Goal: Task Accomplishment & Management: Use online tool/utility

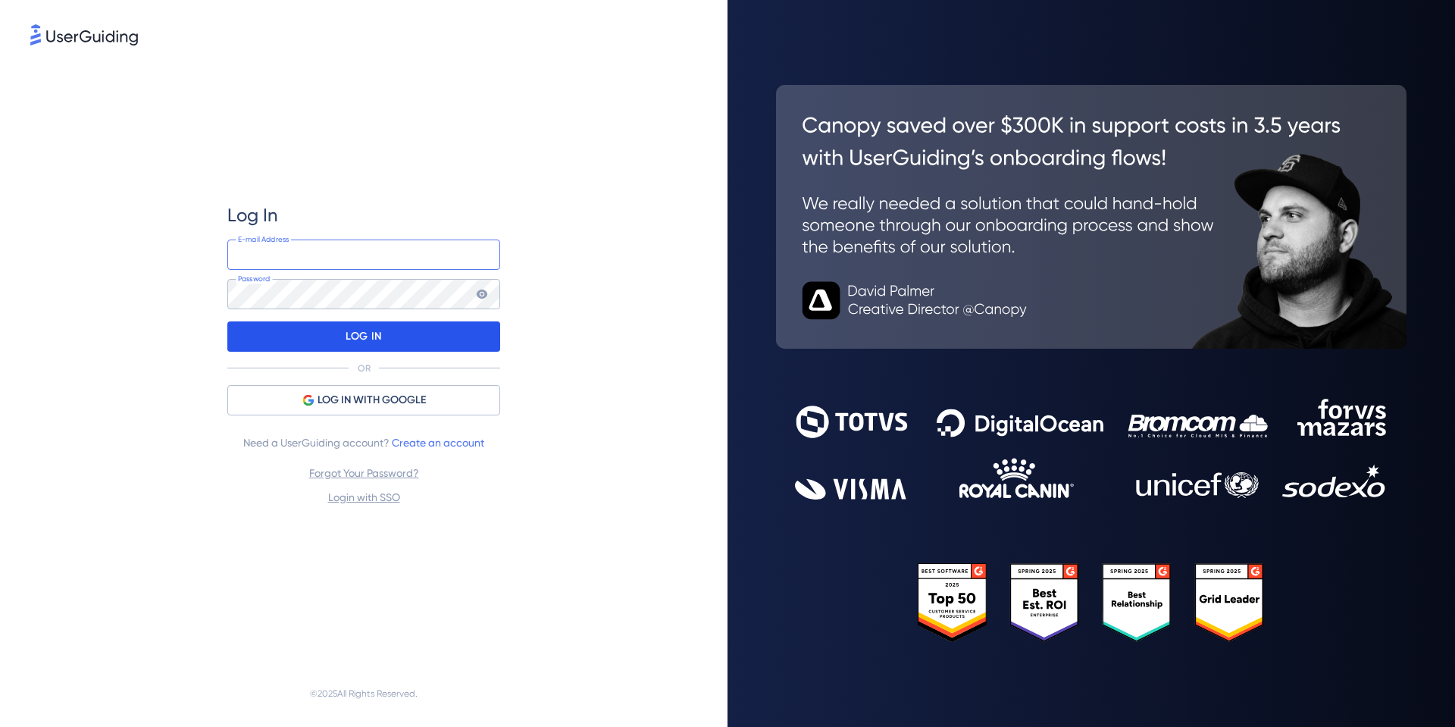
type input "[EMAIL_ADDRESS][DOMAIN_NAME]"
click at [363, 342] on p "LOG IN" at bounding box center [364, 336] width 36 height 24
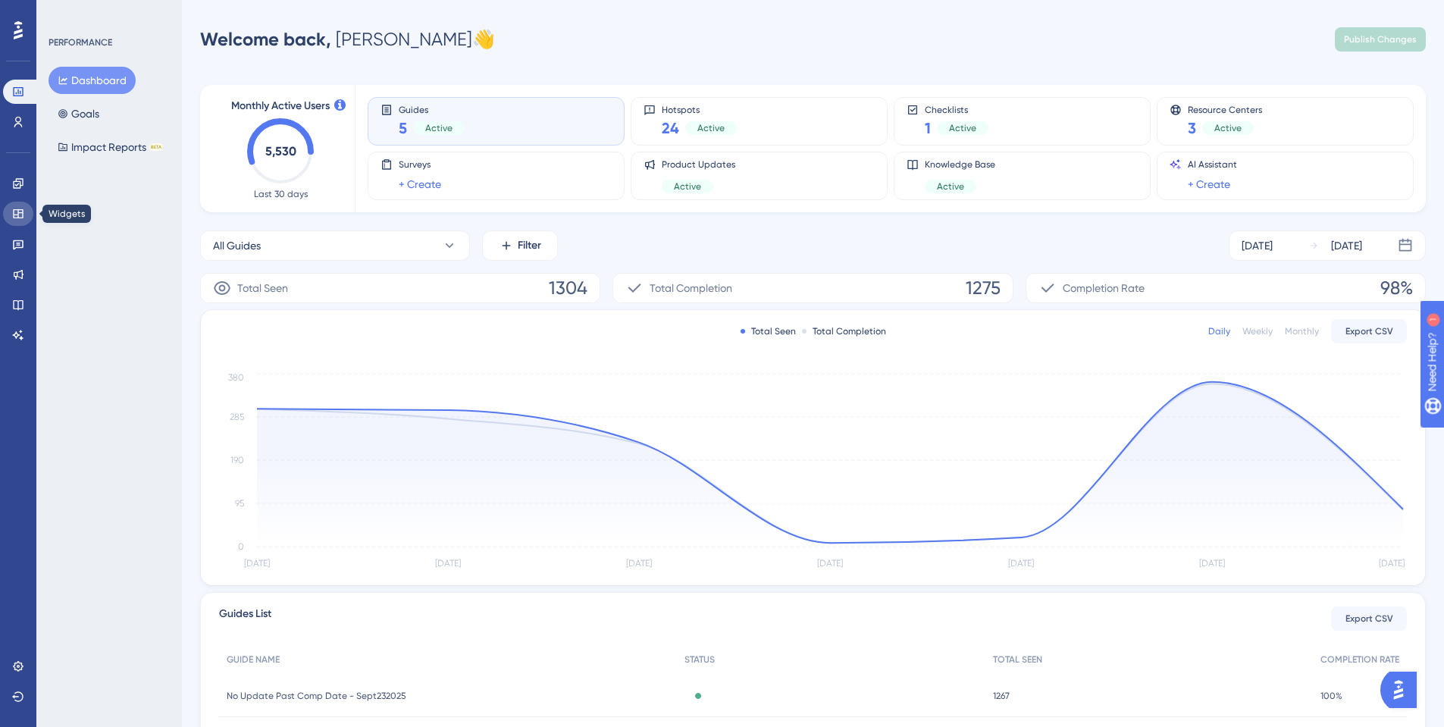
click at [6, 214] on link at bounding box center [18, 214] width 30 height 24
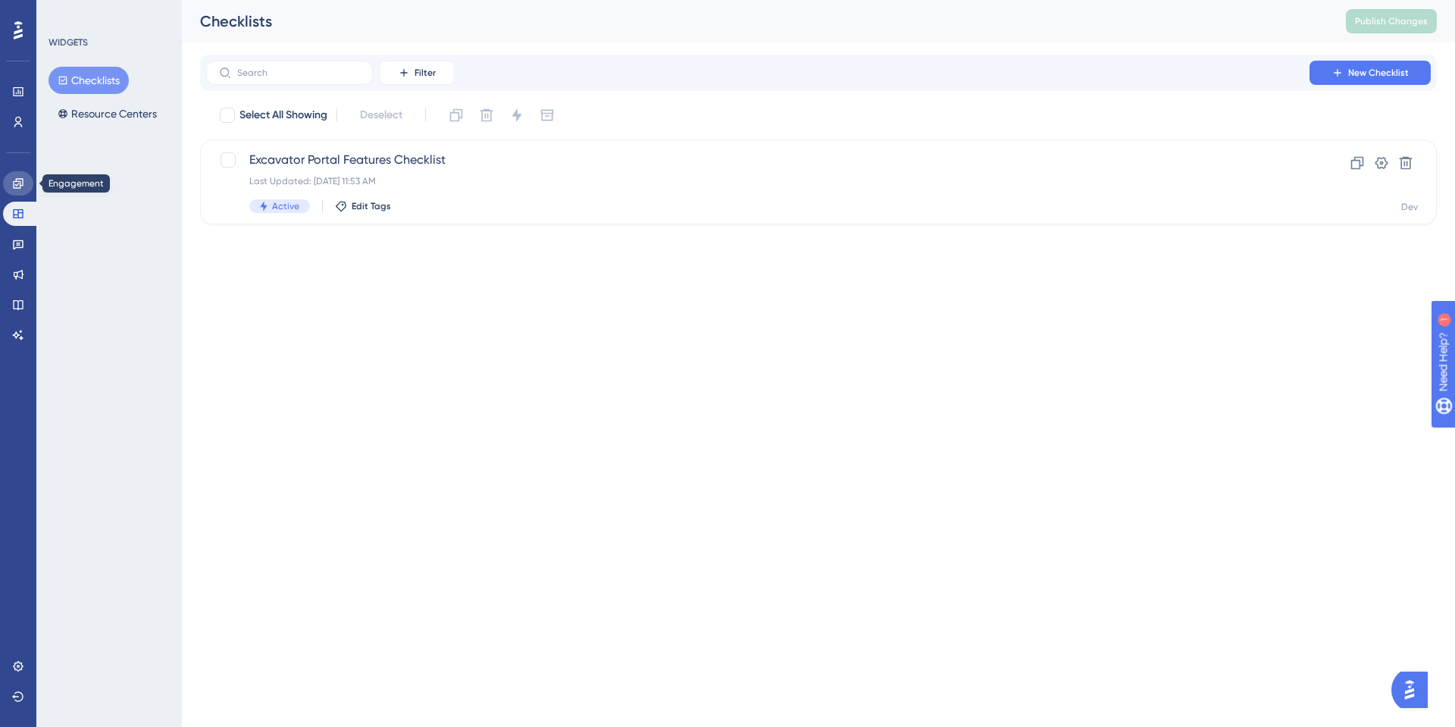
click at [20, 186] on icon at bounding box center [18, 183] width 10 height 10
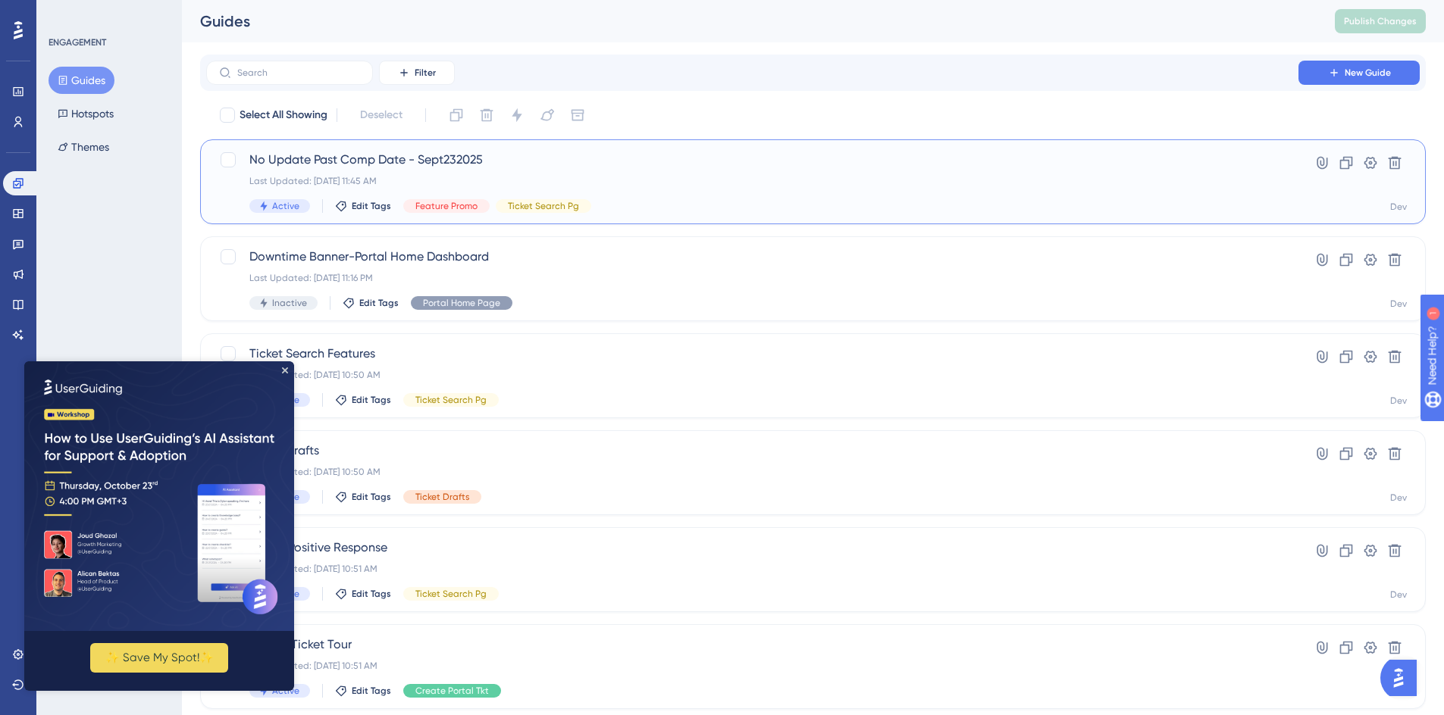
click at [377, 155] on span "No Update Past Comp Date - Sept232025" at bounding box center [752, 160] width 1006 height 18
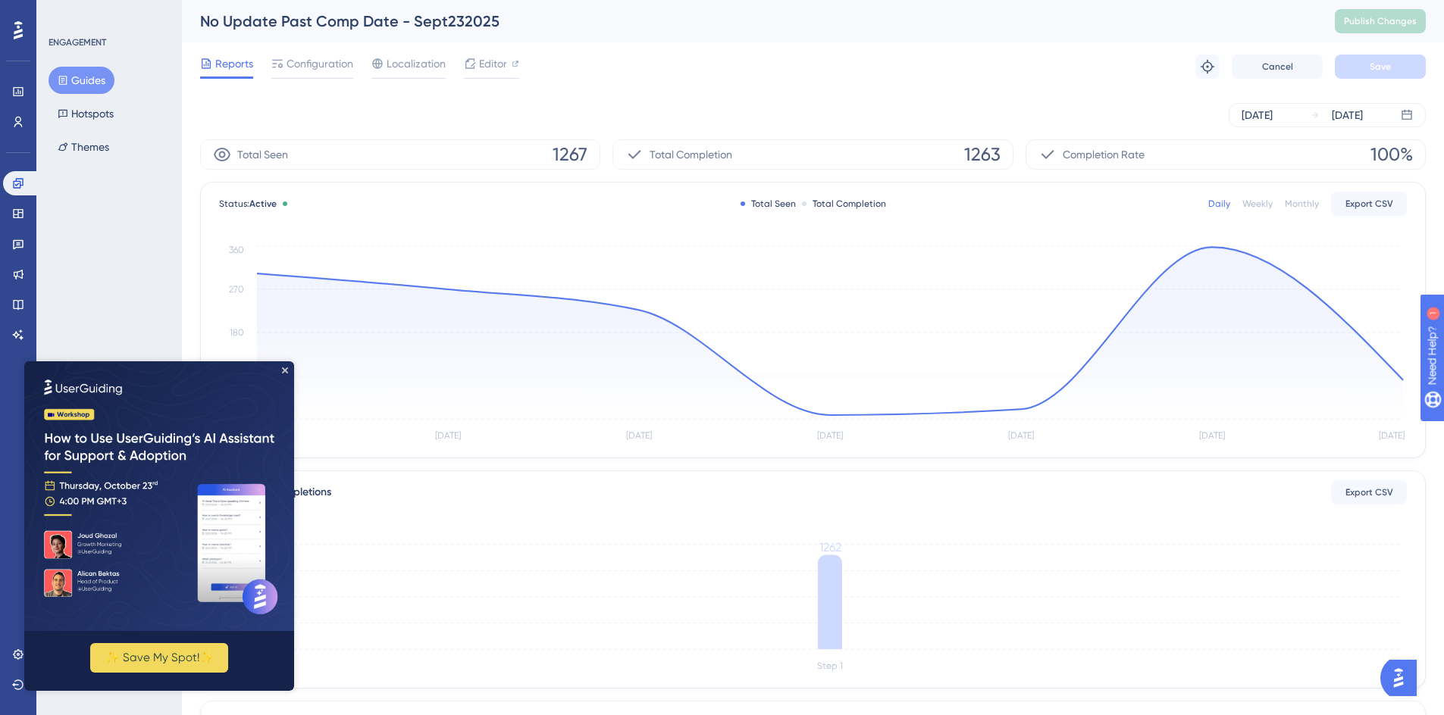
click at [286, 365] on img at bounding box center [159, 497] width 270 height 270
click at [285, 369] on icon "Close Preview" at bounding box center [285, 371] width 6 height 6
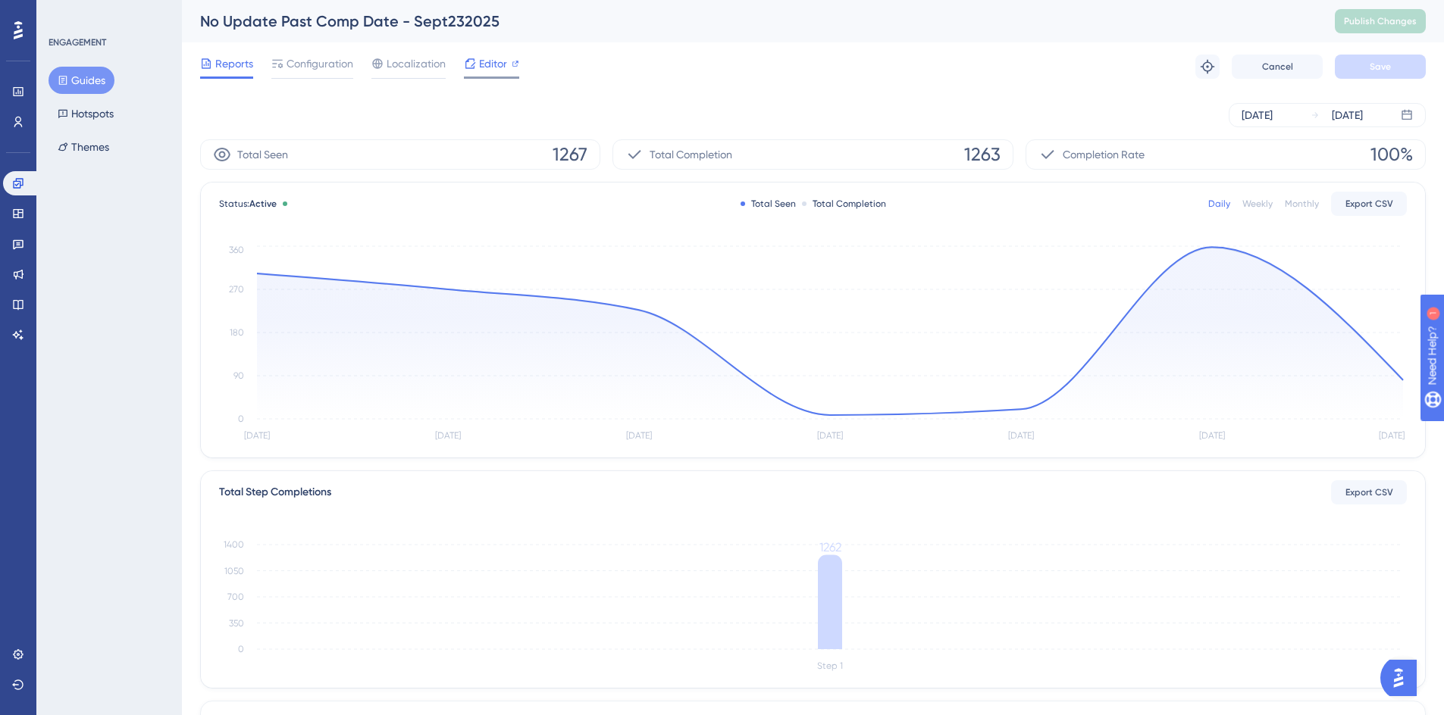
click at [484, 70] on span "Editor" at bounding box center [493, 64] width 28 height 18
click at [91, 110] on button "Hotspots" at bounding box center [86, 113] width 74 height 27
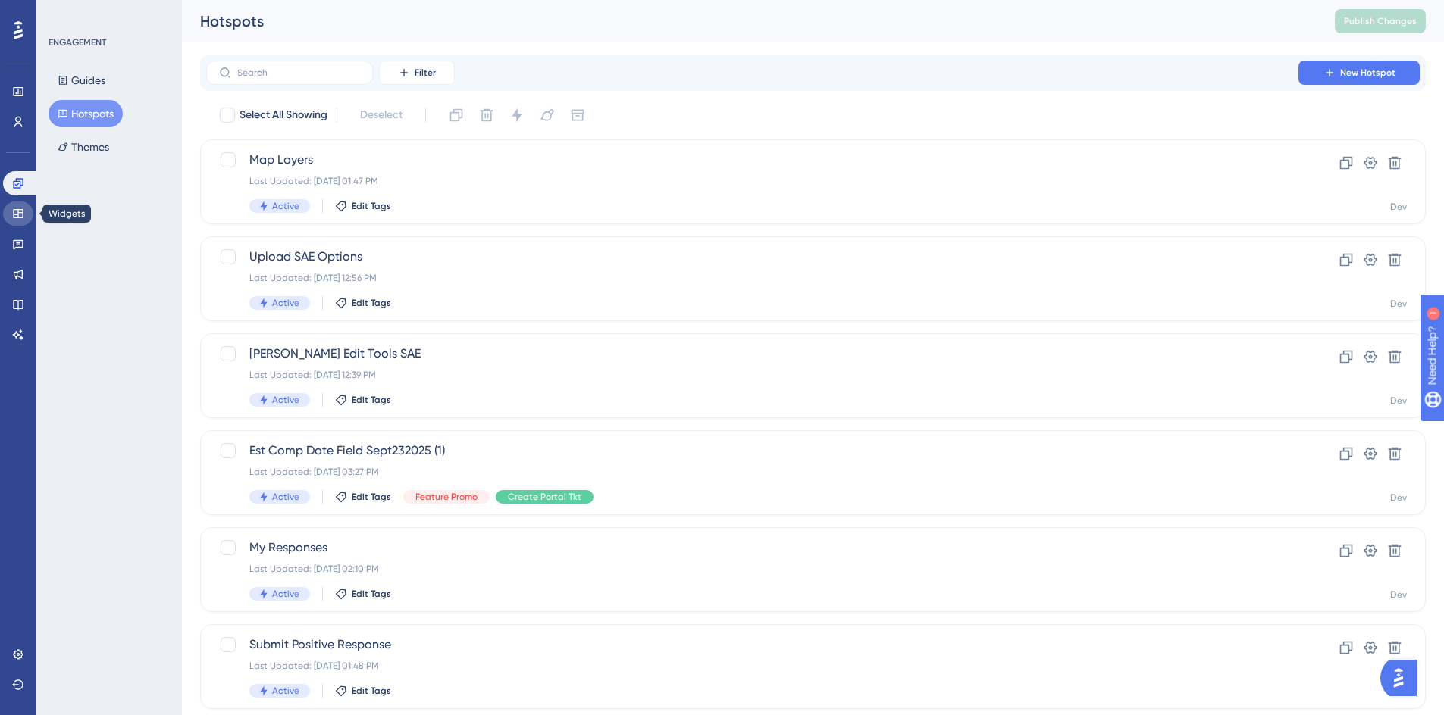
click at [20, 208] on icon at bounding box center [18, 214] width 12 height 12
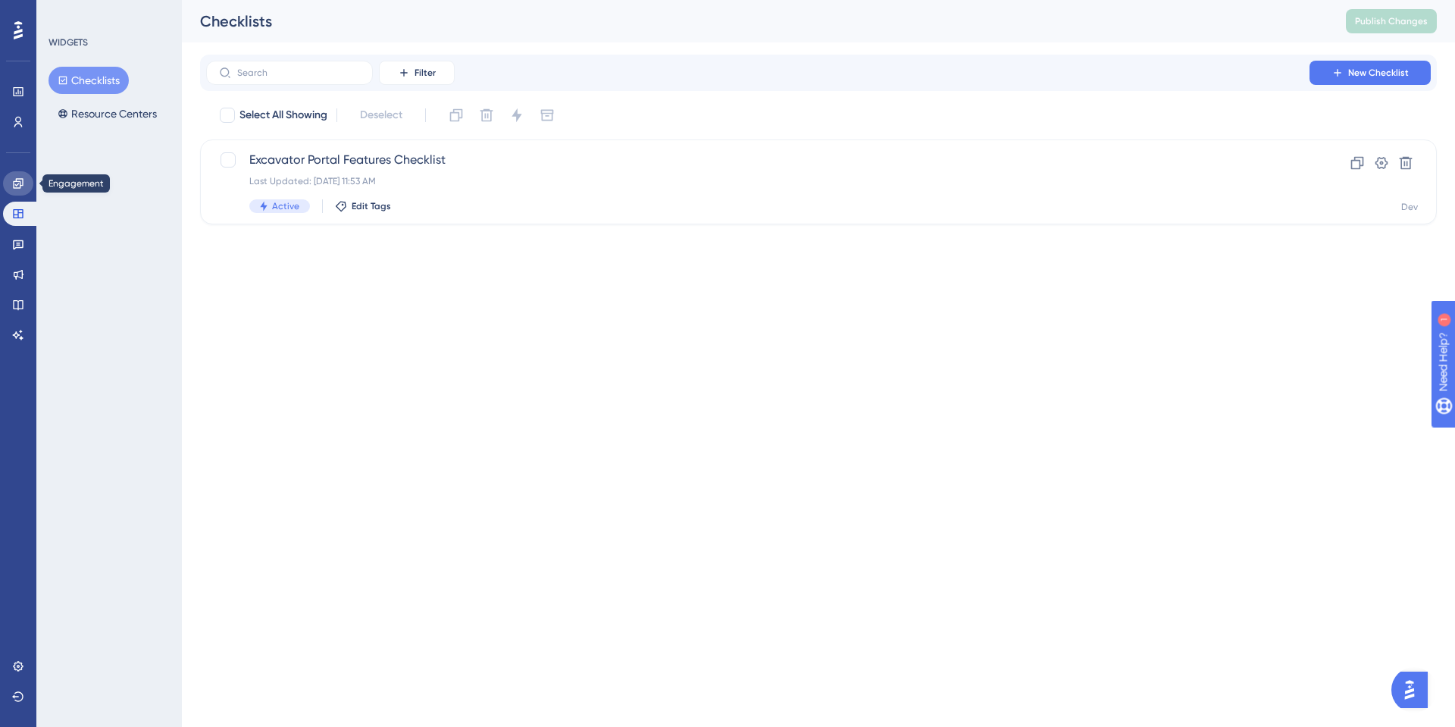
click at [18, 186] on icon at bounding box center [18, 183] width 12 height 12
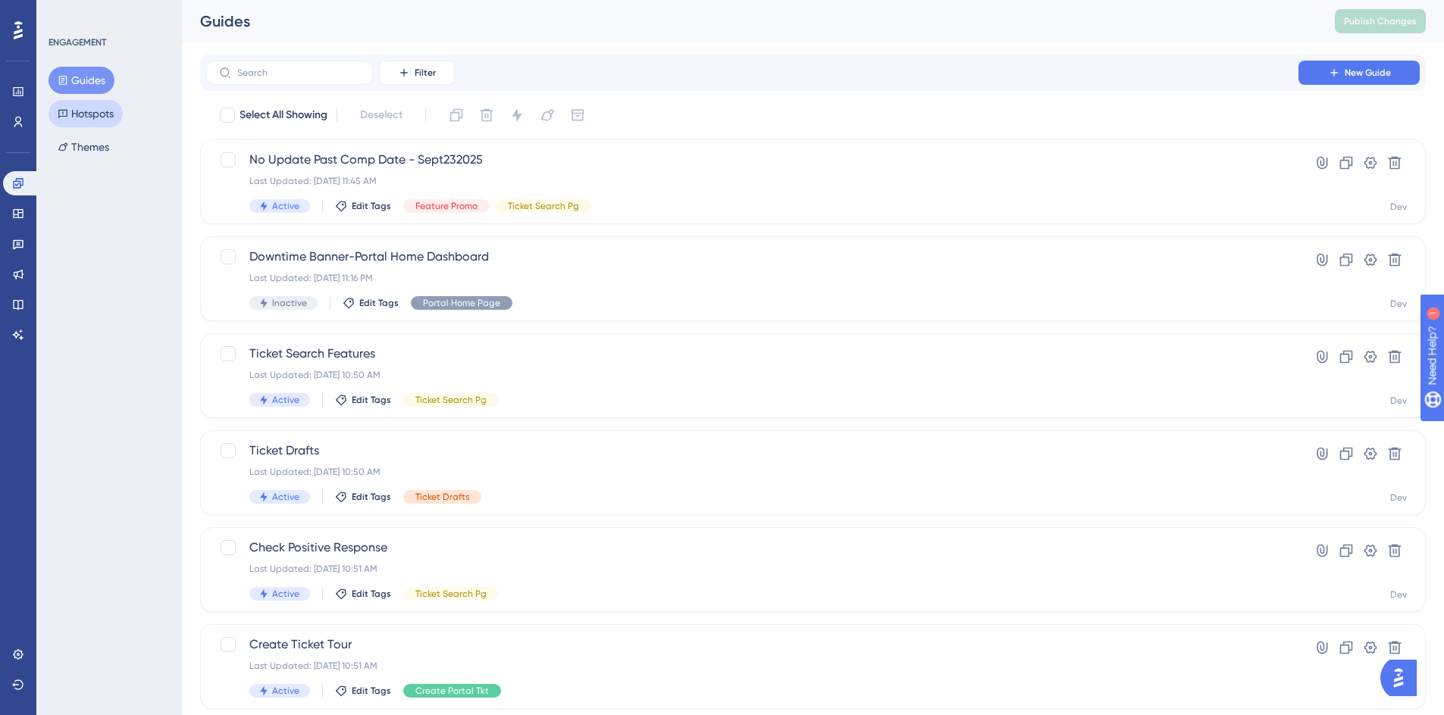
click at [104, 114] on button "Hotspots" at bounding box center [86, 113] width 74 height 27
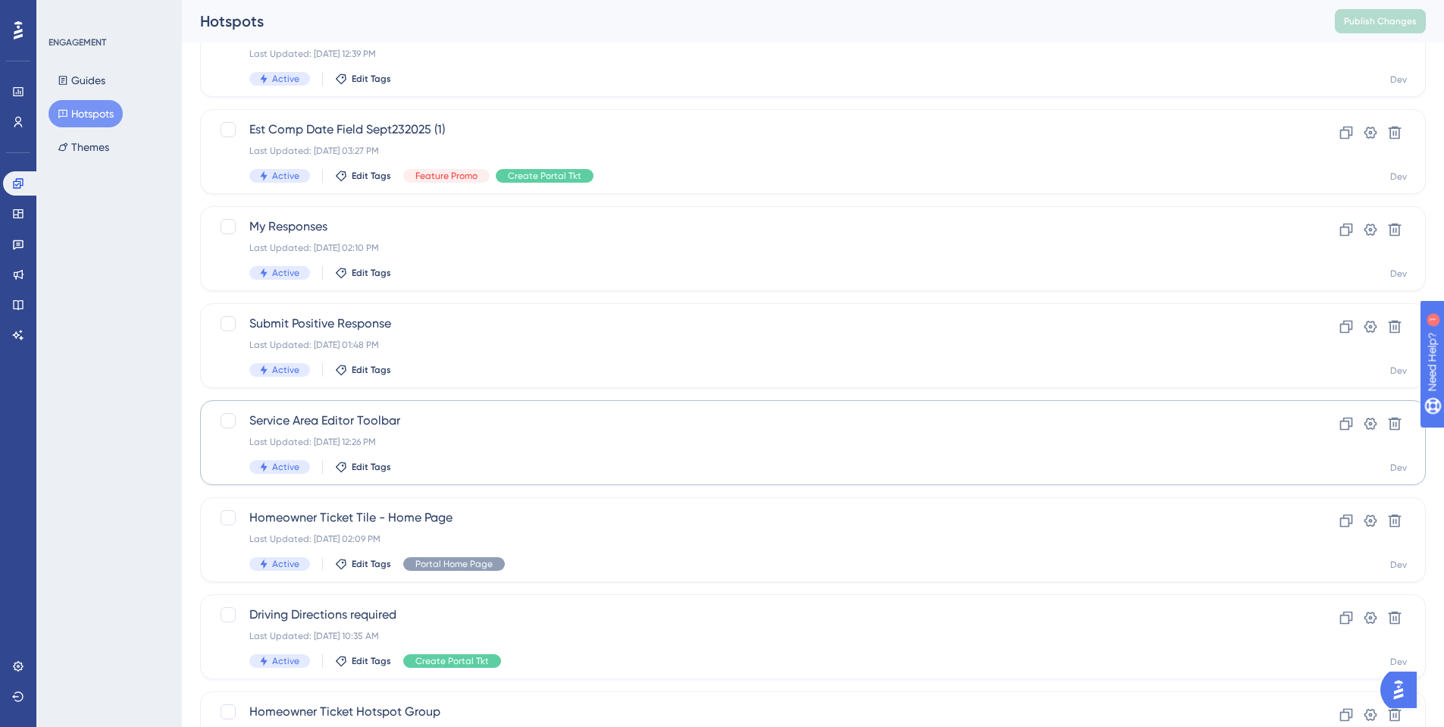
scroll to position [449, 0]
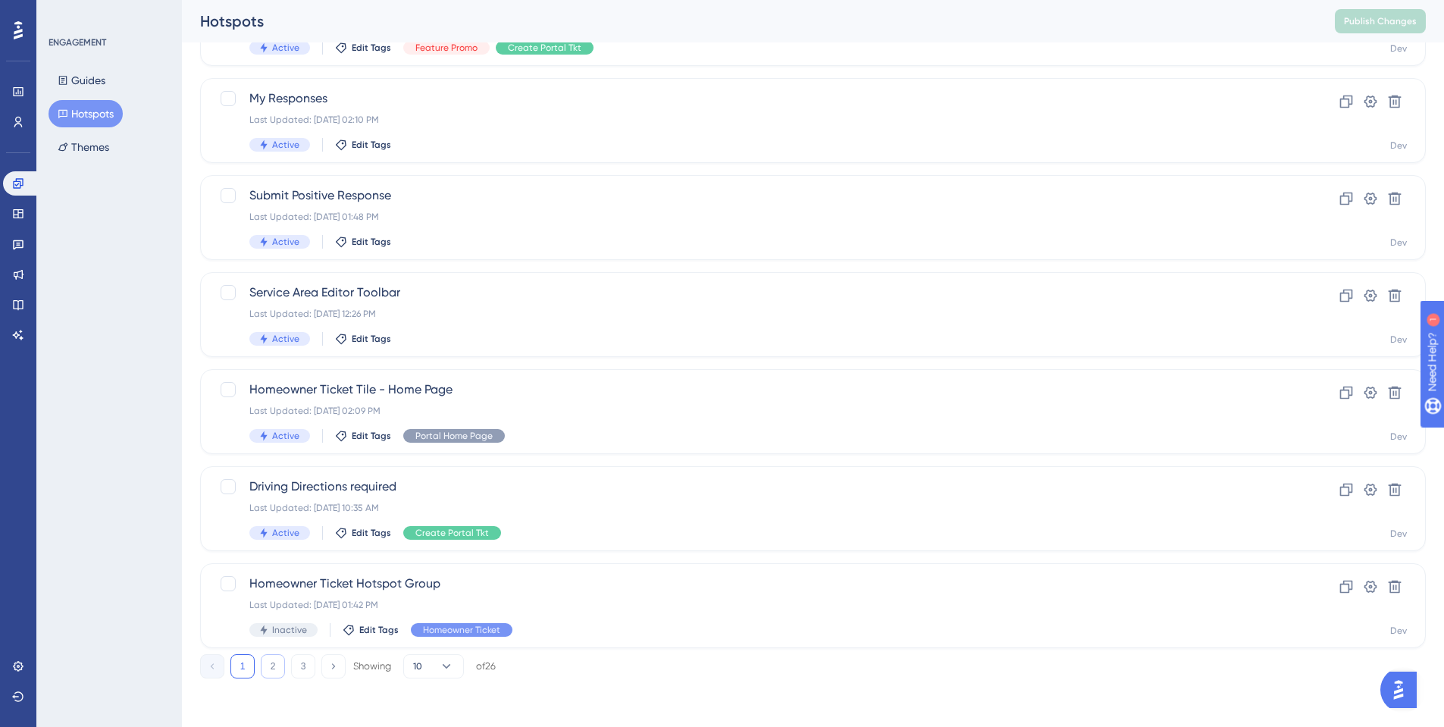
click at [278, 666] on button "2" at bounding box center [273, 666] width 24 height 24
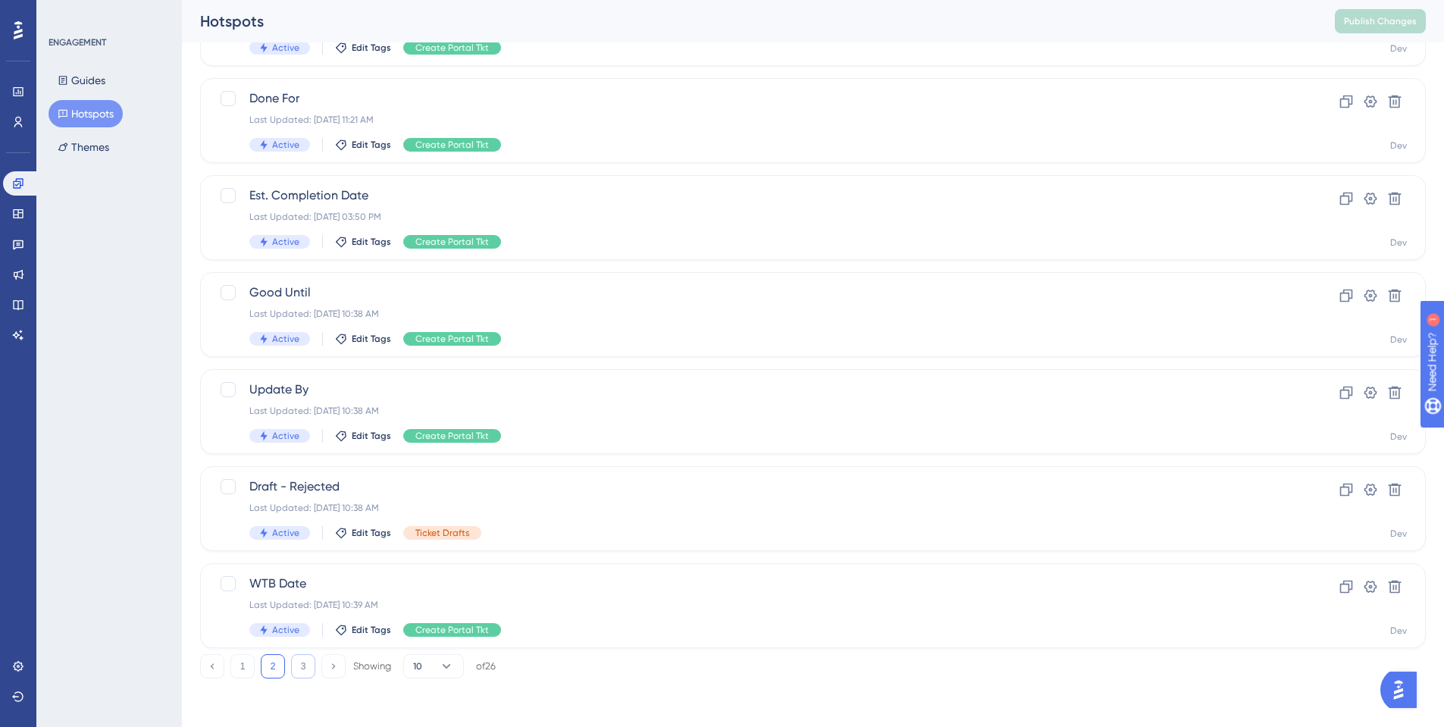
click at [298, 664] on button "3" at bounding box center [303, 666] width 24 height 24
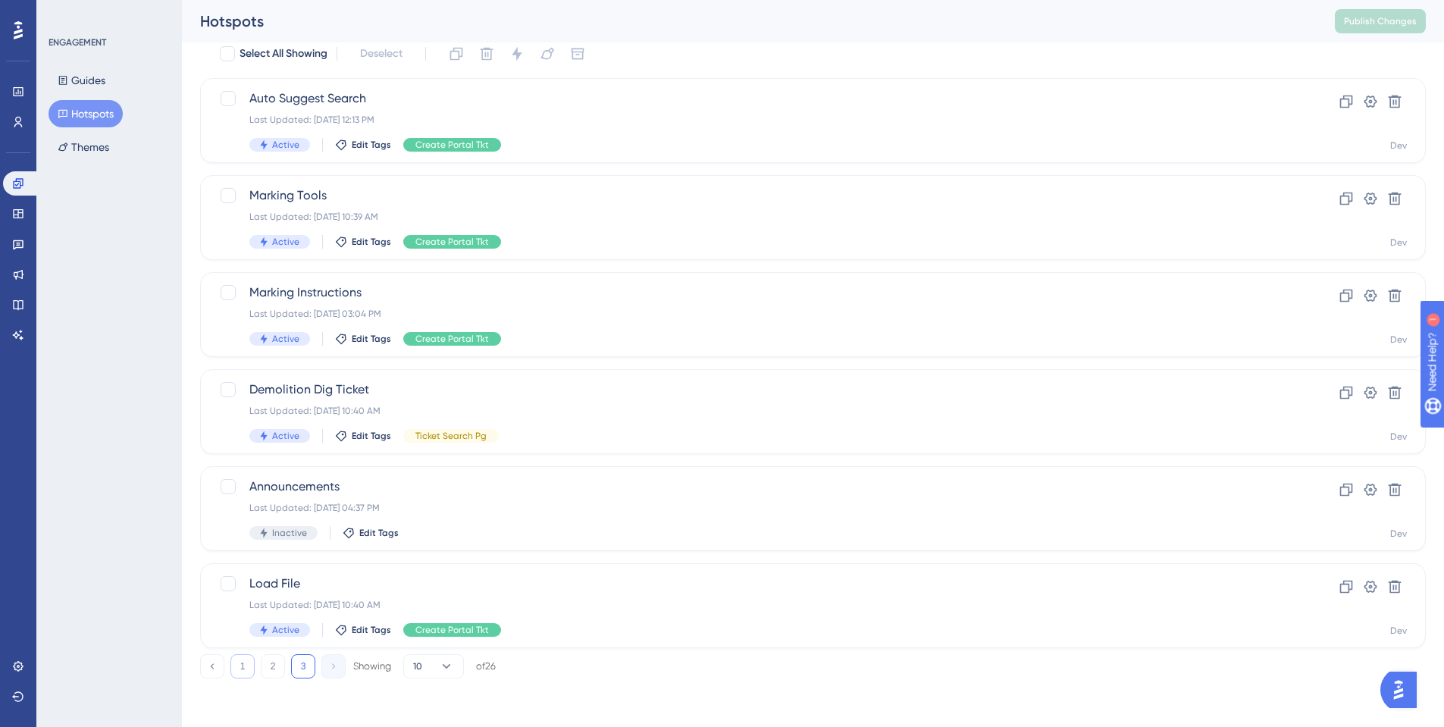
click at [233, 668] on button "1" at bounding box center [242, 666] width 24 height 24
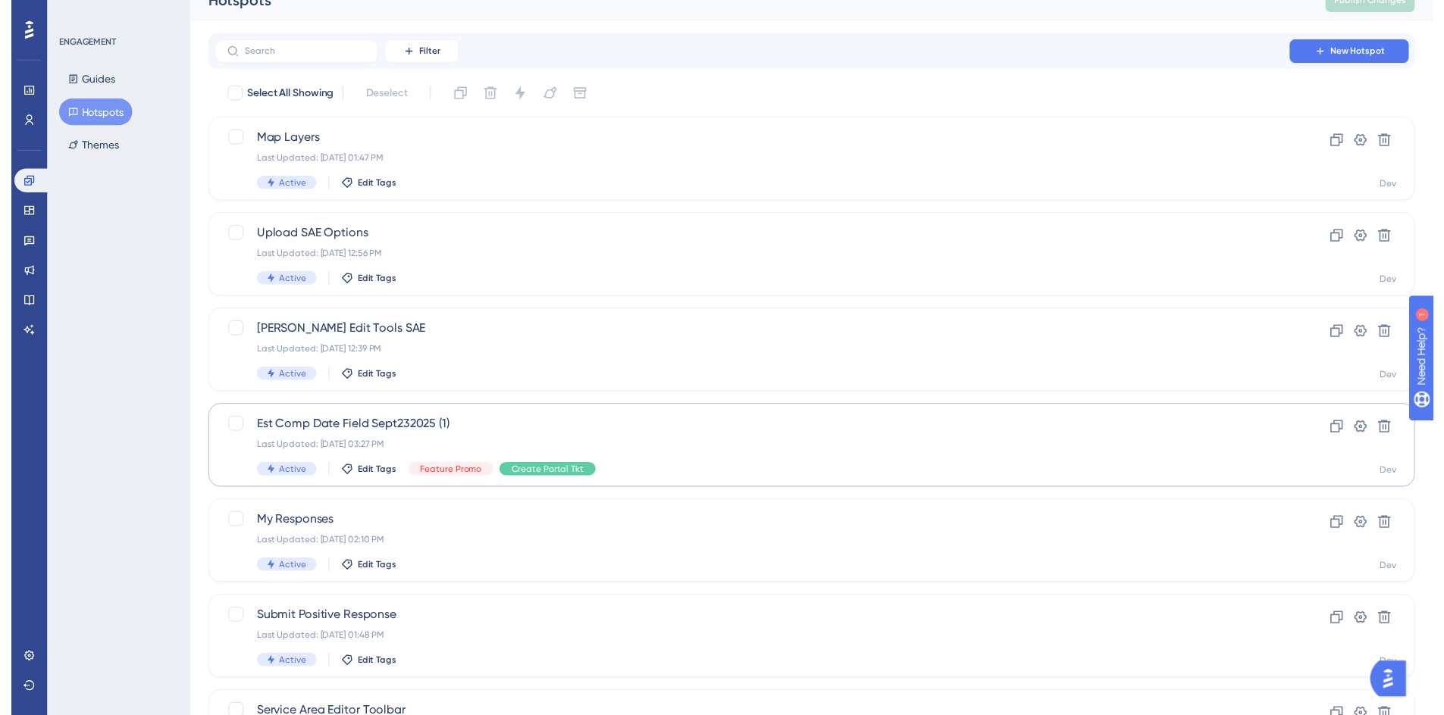
scroll to position [0, 0]
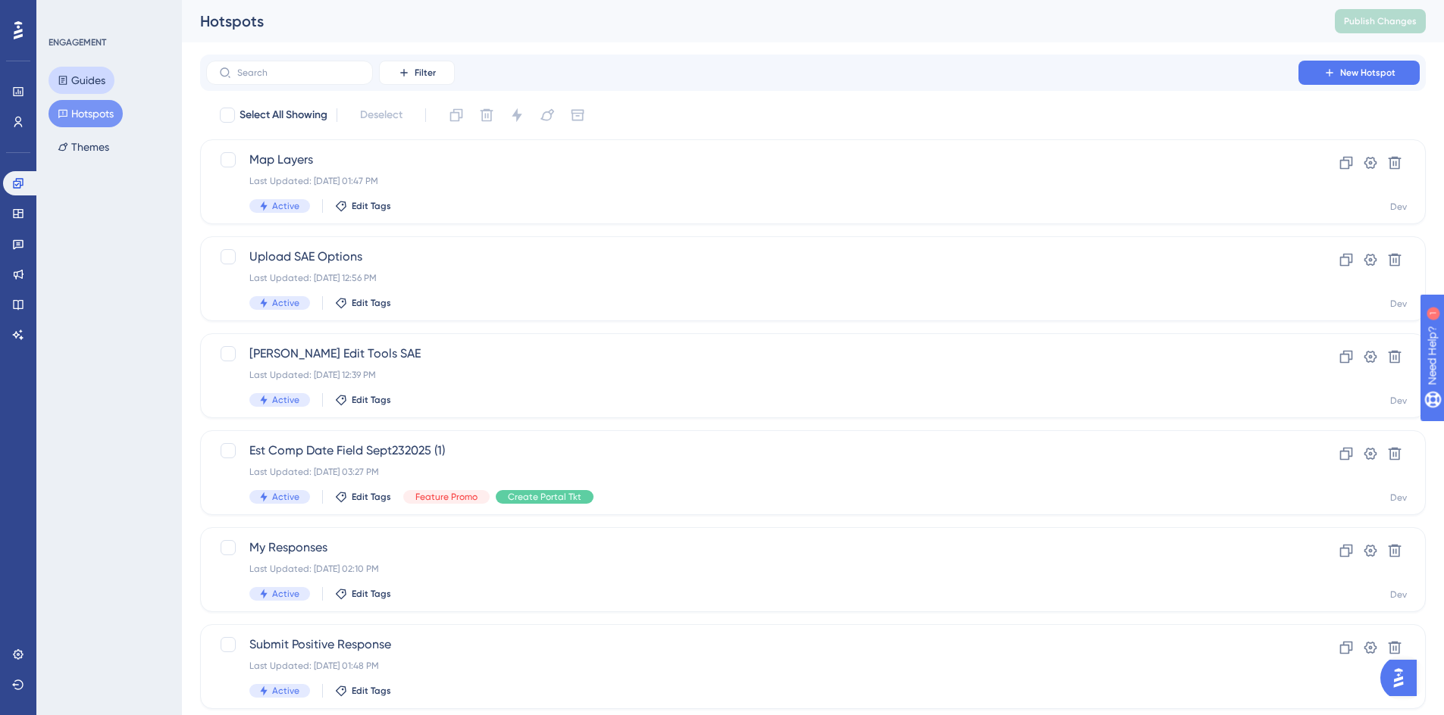
click at [86, 81] on button "Guides" at bounding box center [82, 80] width 66 height 27
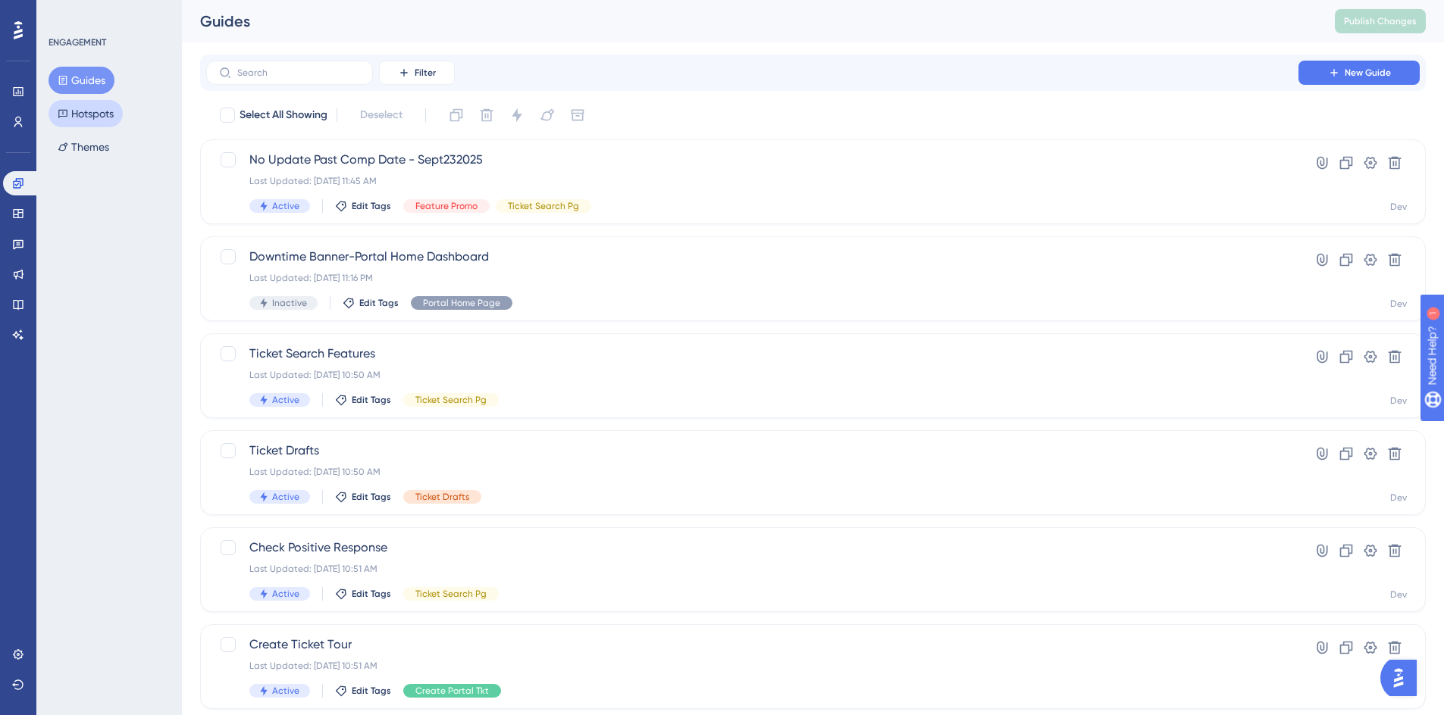
click at [102, 111] on button "Hotspots" at bounding box center [86, 113] width 74 height 27
